Goal: Task Accomplishment & Management: Complete application form

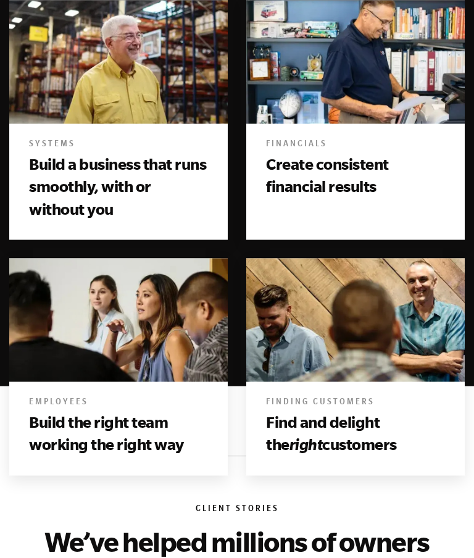
scroll to position [745, 0]
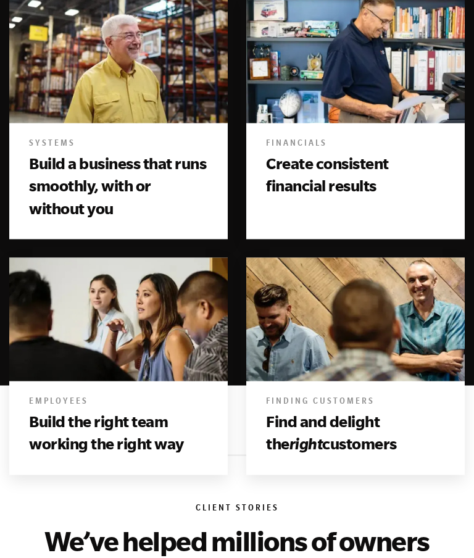
click at [114, 411] on h3 "Build the right team working the right way" at bounding box center [118, 433] width 179 height 45
click at [138, 269] on img at bounding box center [118, 319] width 219 height 133
click at [138, 411] on h3 "Build the right team working the right way" at bounding box center [118, 433] width 179 height 45
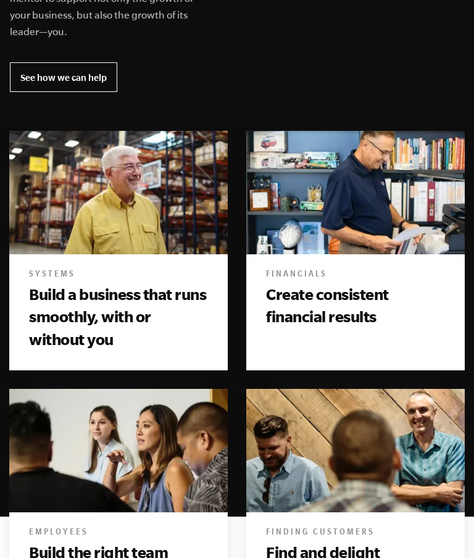
scroll to position [615, 0]
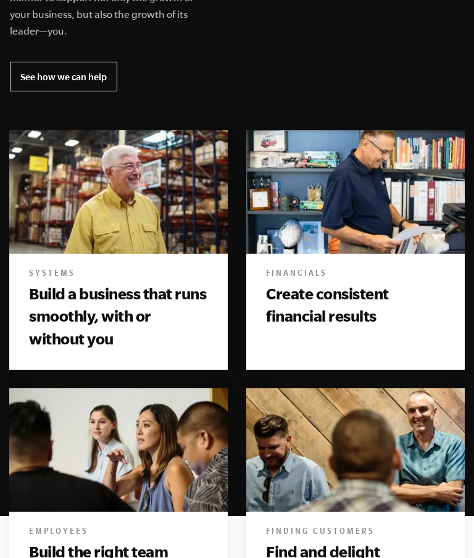
click at [154, 384] on img at bounding box center [118, 450] width 219 height 133
click at [148, 541] on h3 "Build the right team working the right way" at bounding box center [118, 563] width 179 height 45
click at [346, 283] on h3 "Create consistent financial results" at bounding box center [355, 305] width 179 height 45
click at [175, 283] on h3 "Build a business that runs smoothly, with or without you" at bounding box center [118, 316] width 179 height 67
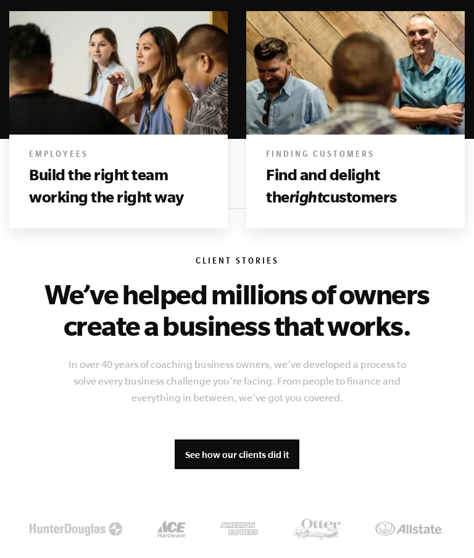
scroll to position [996, 0]
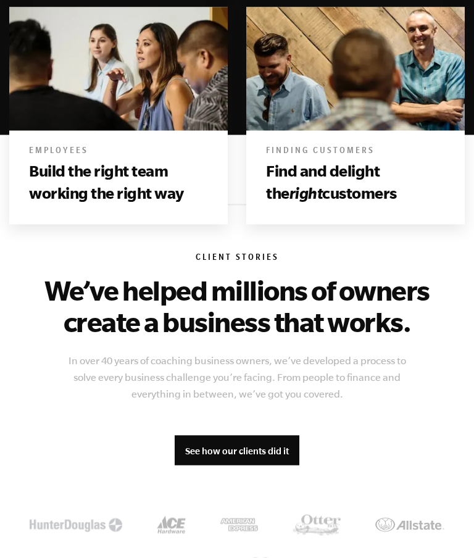
click at [275, 436] on link "See how our clients did it" at bounding box center [237, 451] width 125 height 30
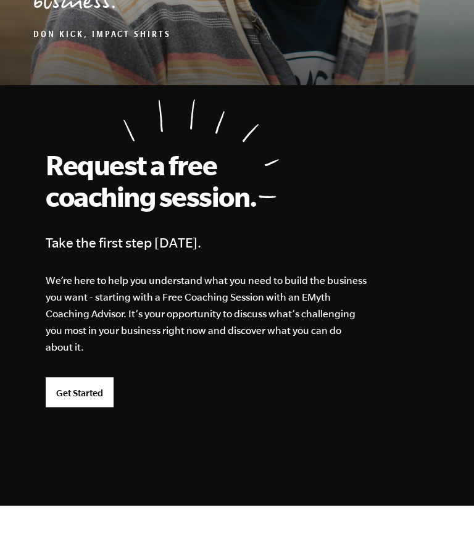
scroll to position [4338, 0]
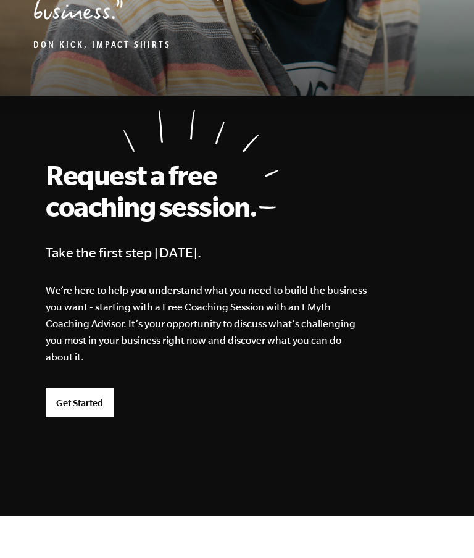
click at [93, 388] on link "Get Started" at bounding box center [80, 403] width 68 height 30
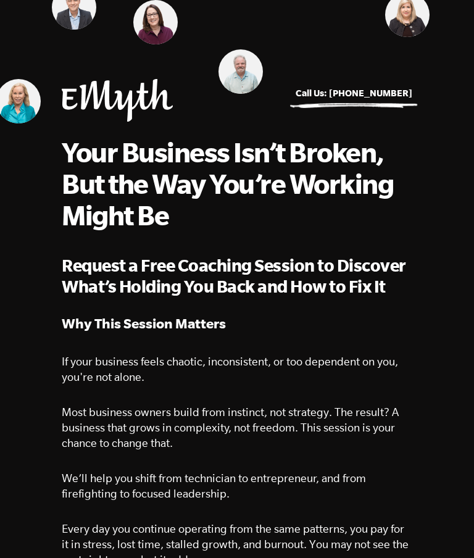
select select "Owner"
select select "76-150K"
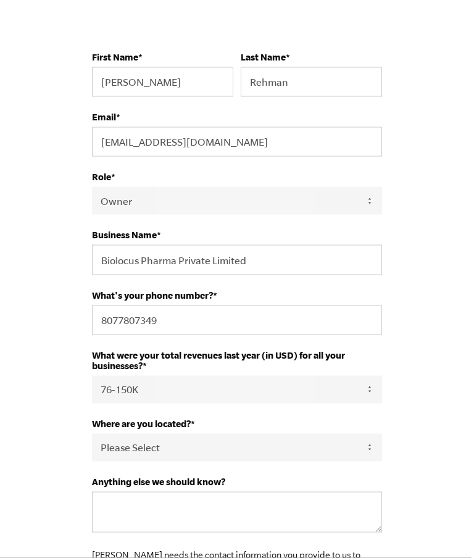
scroll to position [1880, 0]
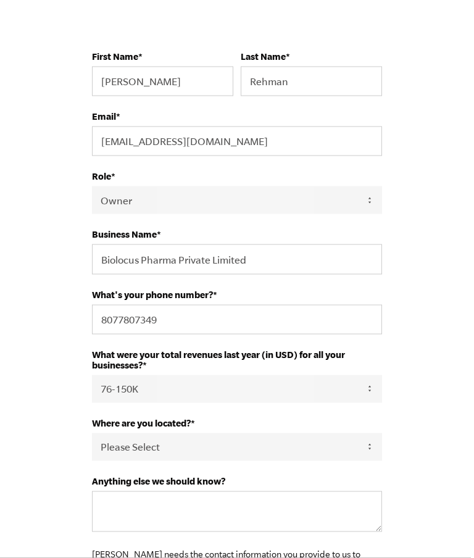
click at [346, 448] on select "Please Select United States Afghanistan Åland Islands Albania Algeria American …" at bounding box center [237, 448] width 290 height 28
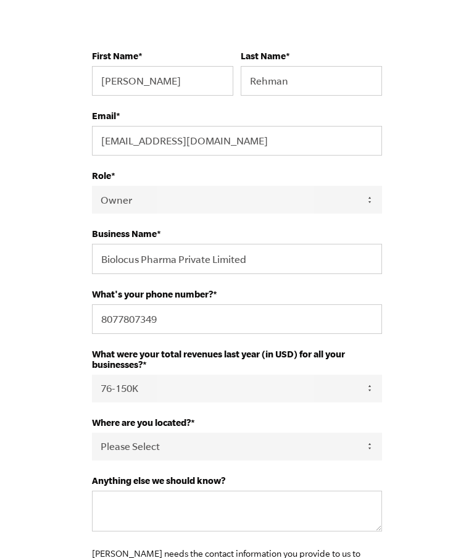
select select "India"
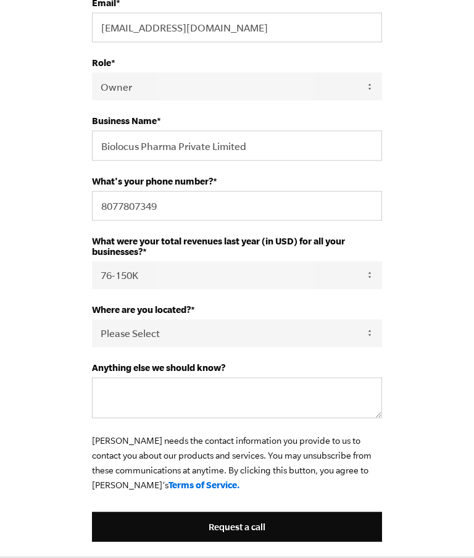
scroll to position [1993, 0]
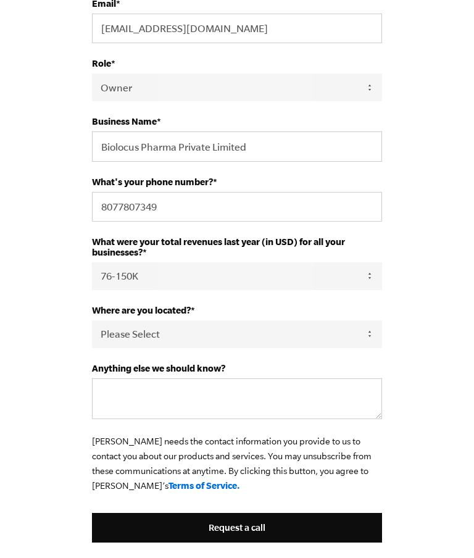
click at [260, 525] on input "Request a call" at bounding box center [237, 528] width 290 height 30
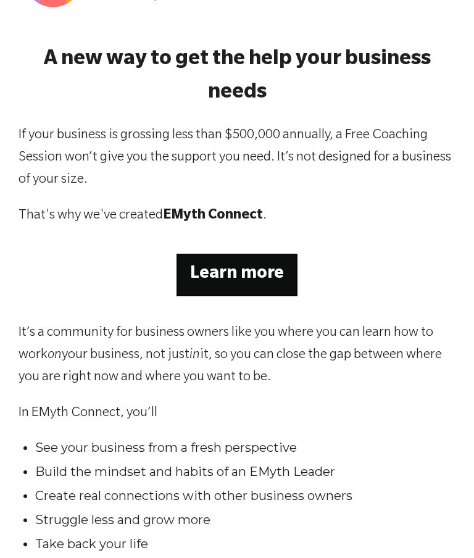
scroll to position [75, 0]
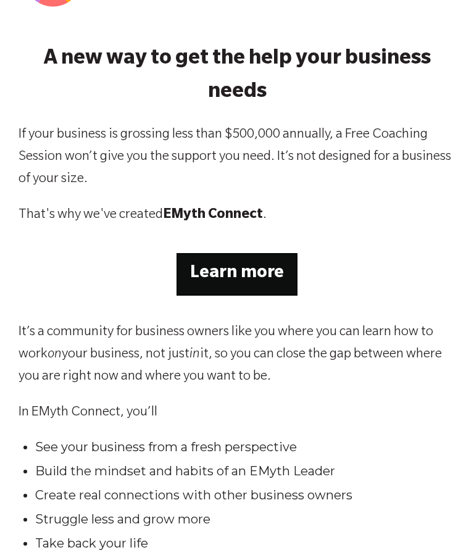
click at [274, 277] on strong "Learn more" at bounding box center [237, 274] width 94 height 19
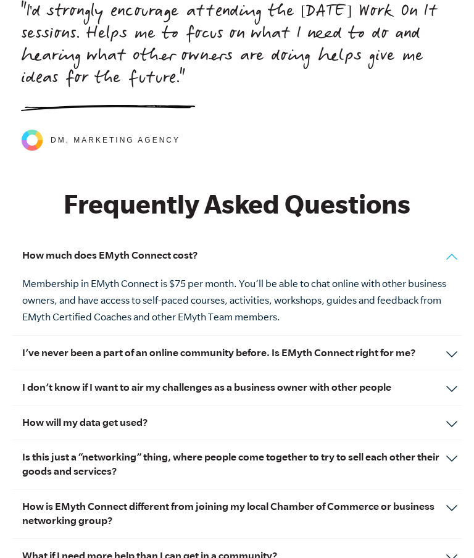
scroll to position [5782, 0]
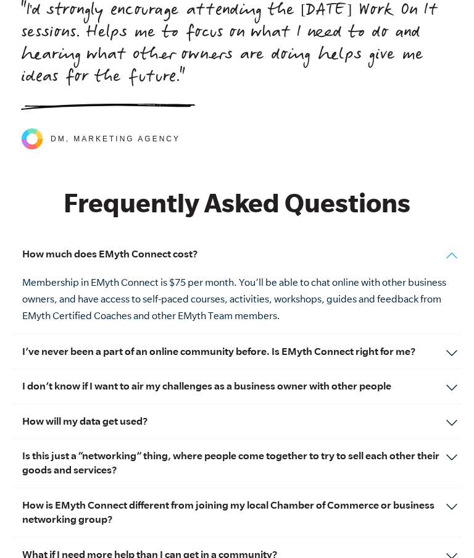
click at [447, 335] on div "I’ve never been a part of an online community before. Is EMyth Connect right fo…" at bounding box center [237, 352] width 450 height 35
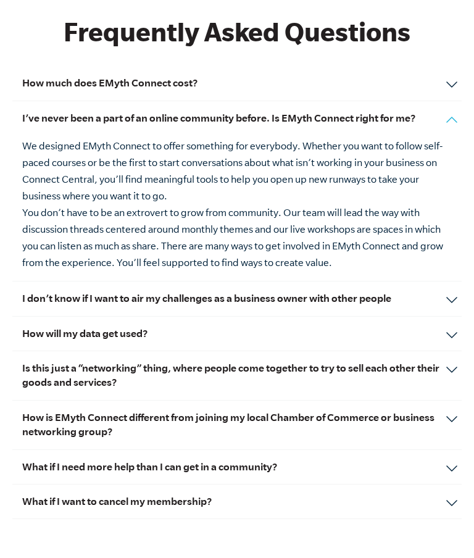
scroll to position [5954, 0]
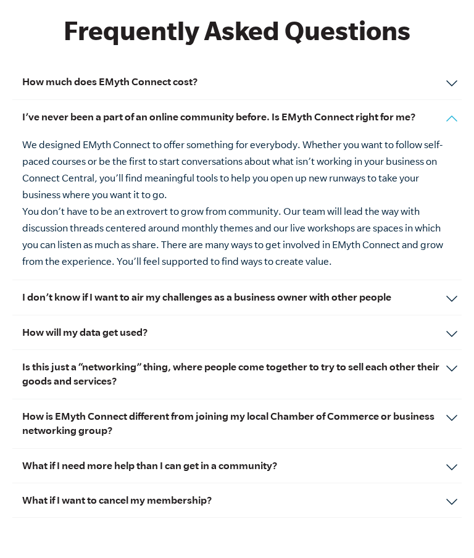
click at [453, 280] on div "I don’t know if I want to air my challenges as a business owner with other peop…" at bounding box center [237, 297] width 450 height 35
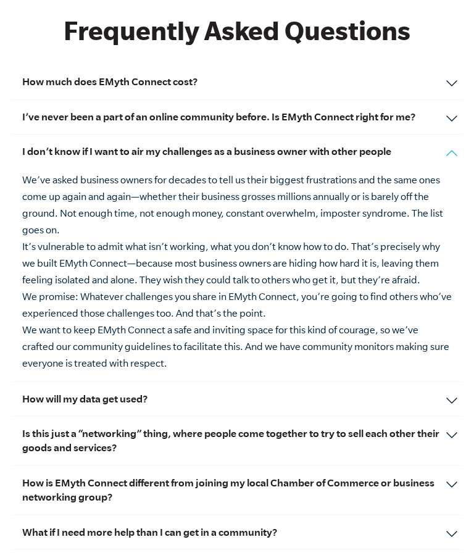
click at [447, 417] on div "Is this just a “networking” thing, where people come together to try to sell ea…" at bounding box center [237, 441] width 450 height 49
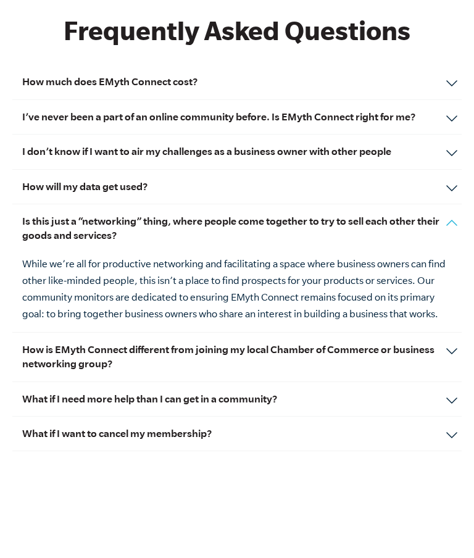
click at [449, 333] on div "How is EMyth Connect different from joining my local Chamber of Commerce or bus…" at bounding box center [237, 357] width 450 height 49
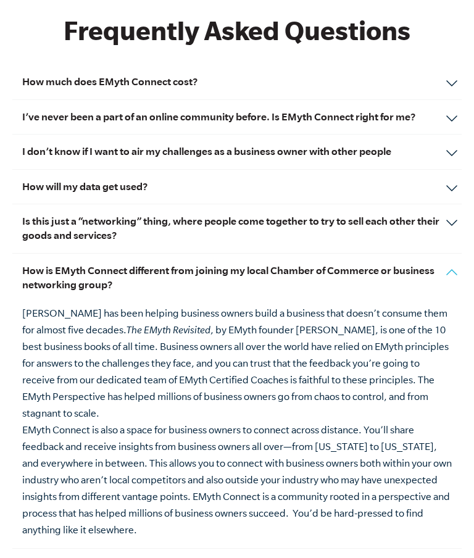
click at [452, 549] on div "What if I need more help than I can get in a community? EMyth Connect is the fi…" at bounding box center [237, 566] width 450 height 35
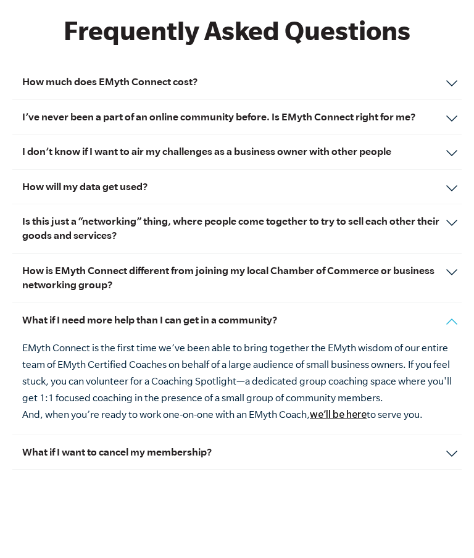
click at [447, 435] on div "What if I want to cancel my membership? We hope you feel the value of your conn…" at bounding box center [237, 452] width 450 height 35
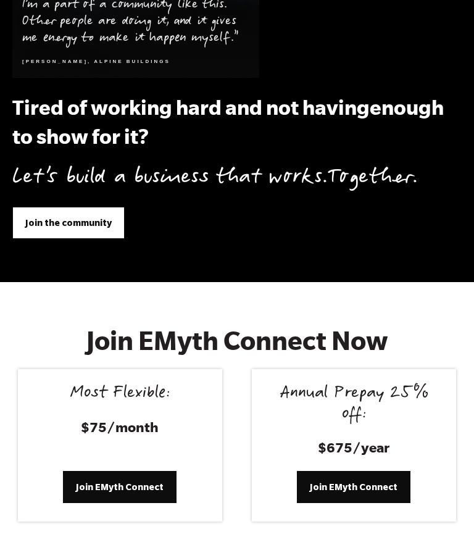
scroll to position [6780, 0]
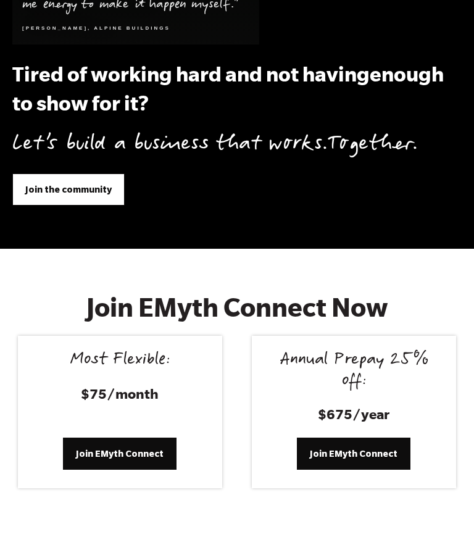
click at [132, 447] on span "Join EMyth Connect" at bounding box center [120, 454] width 88 height 14
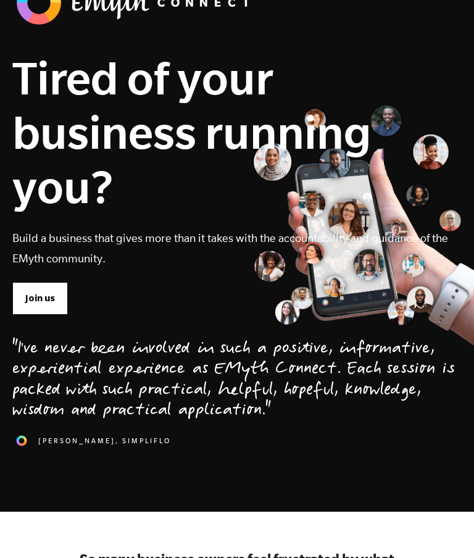
scroll to position [0, 0]
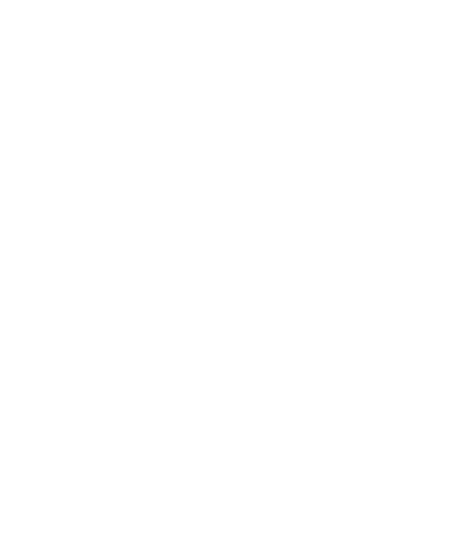
scroll to position [1493, 0]
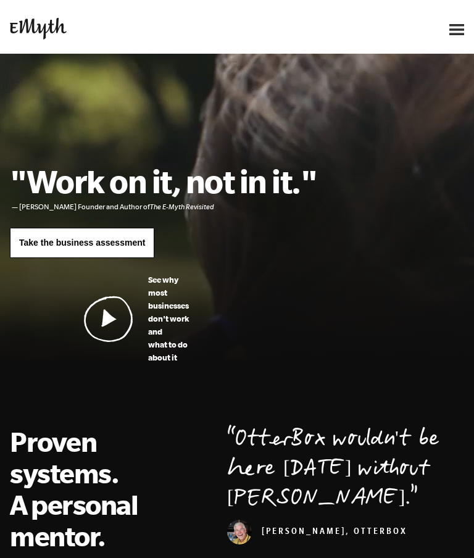
scroll to position [-2, 0]
